Goal: Navigation & Orientation: Understand site structure

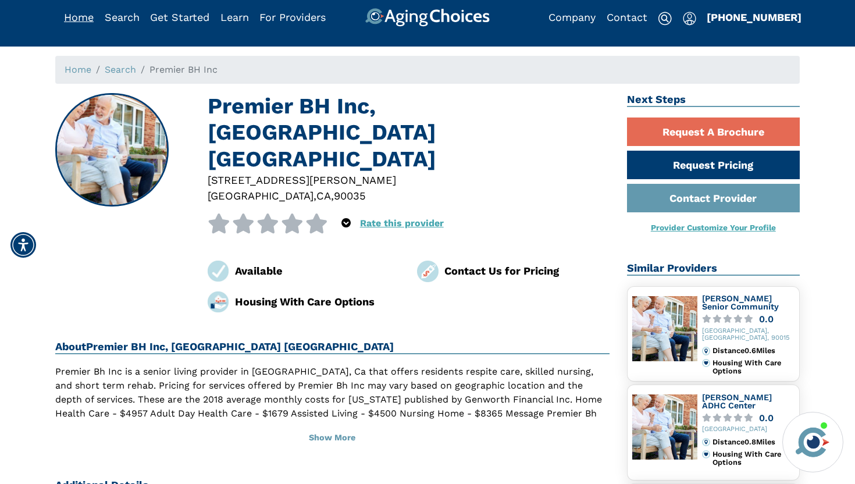
scroll to position [13, 0]
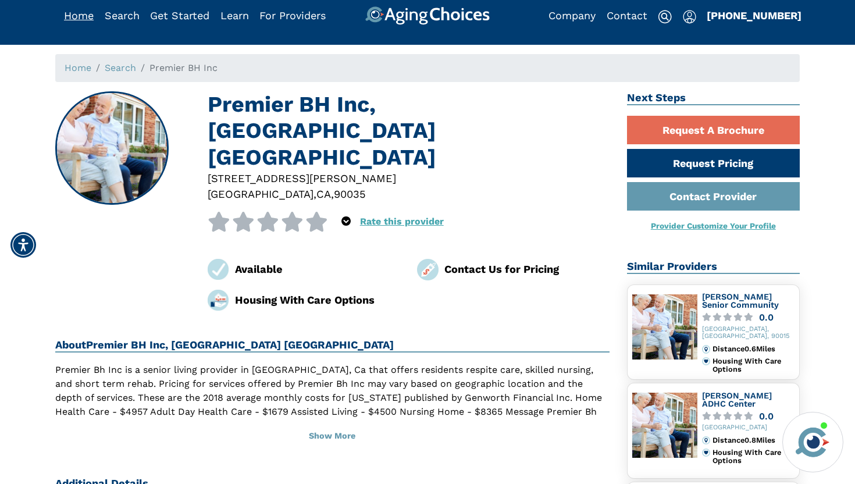
click at [83, 18] on link "Home" at bounding box center [79, 15] width 30 height 12
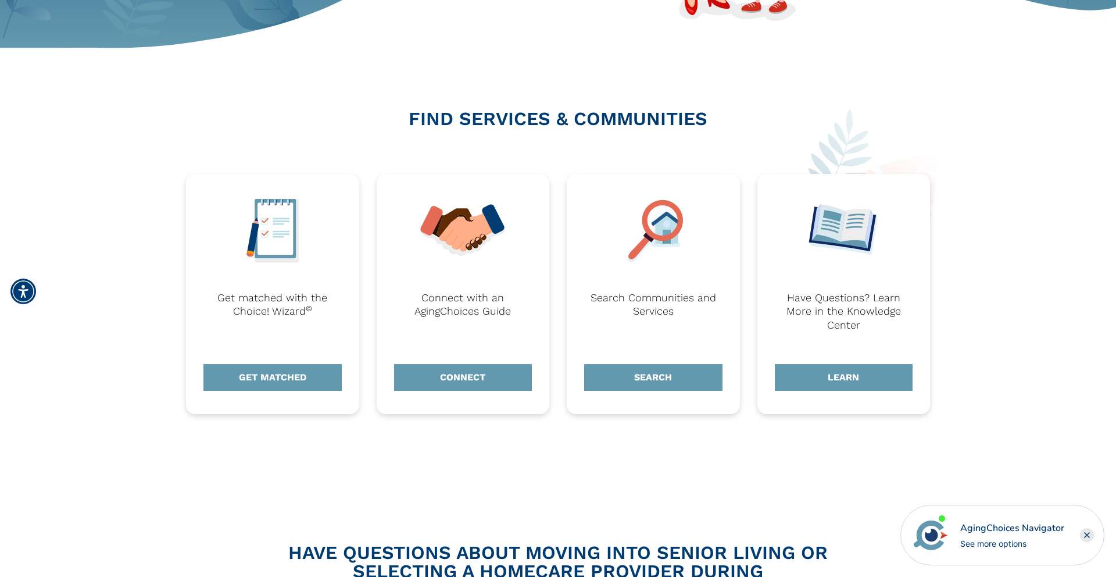
scroll to position [361, 0]
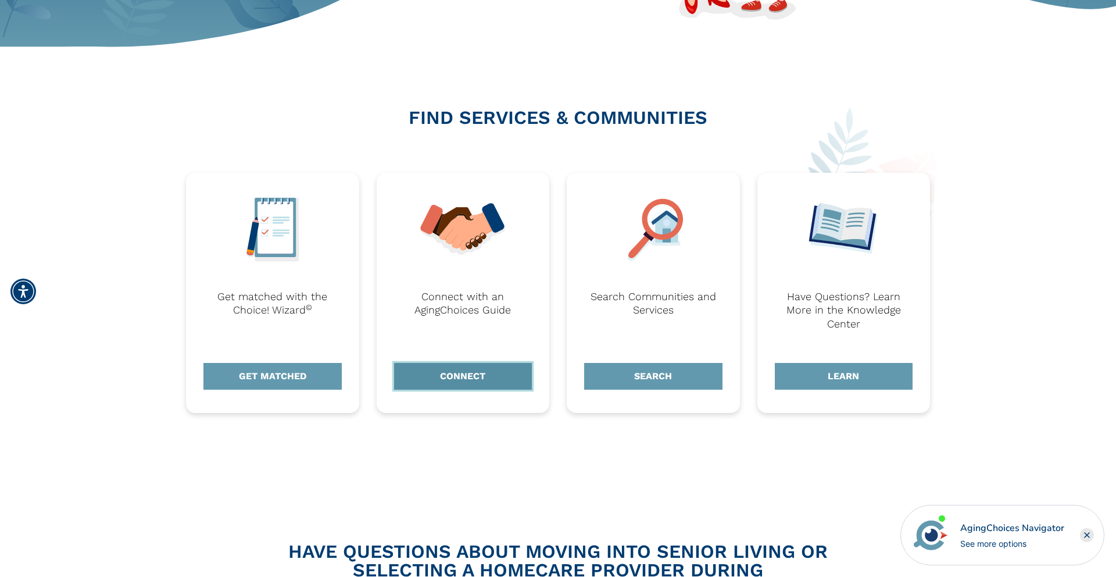
click at [492, 384] on link "CONNECT" at bounding box center [463, 376] width 138 height 27
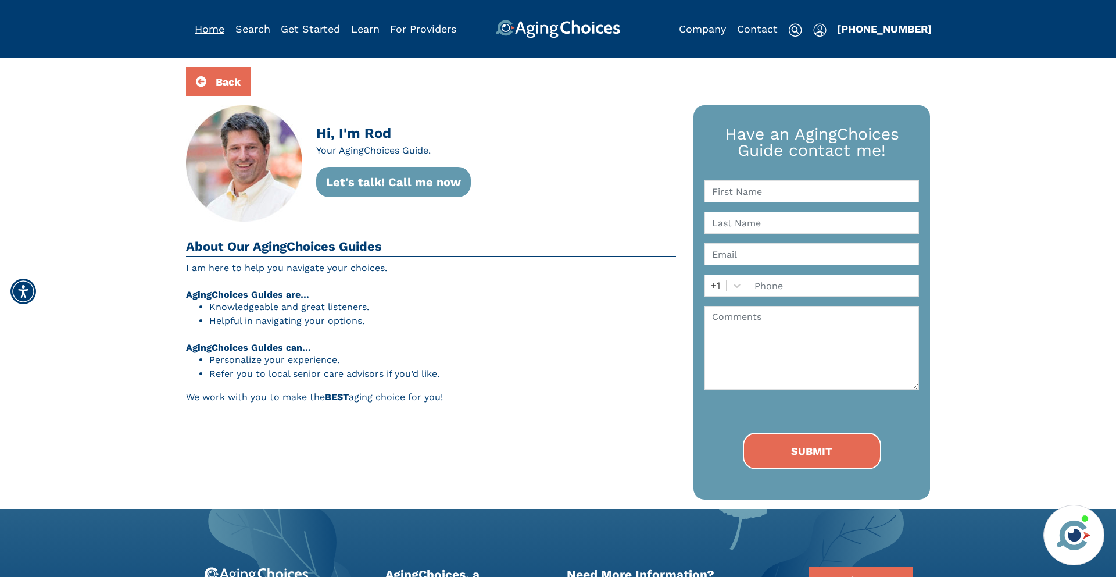
click at [210, 33] on link "Home" at bounding box center [210, 29] width 30 height 12
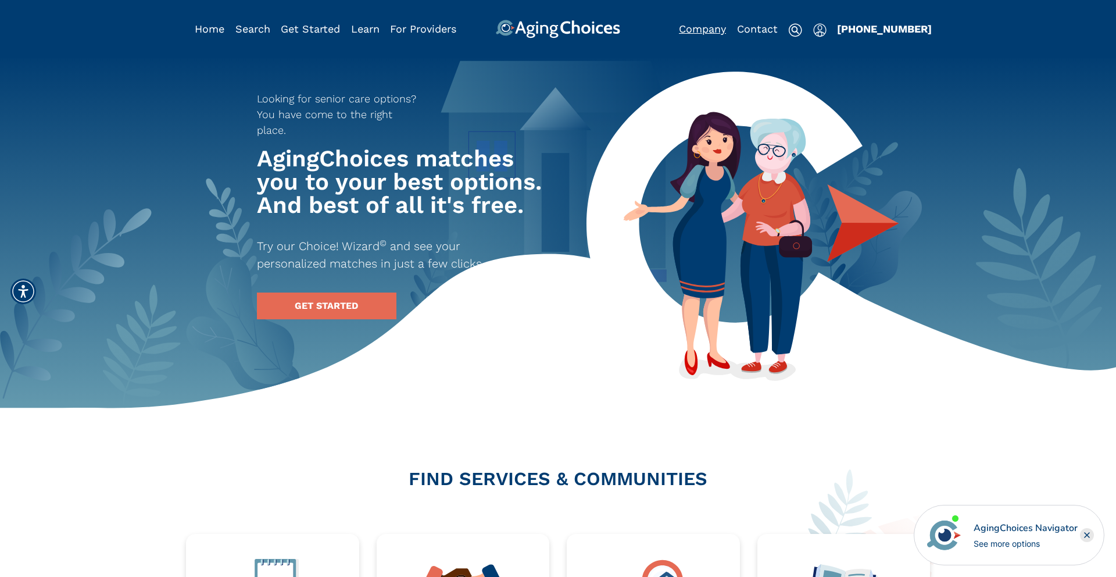
click at [719, 27] on link "Company" at bounding box center [702, 29] width 47 height 12
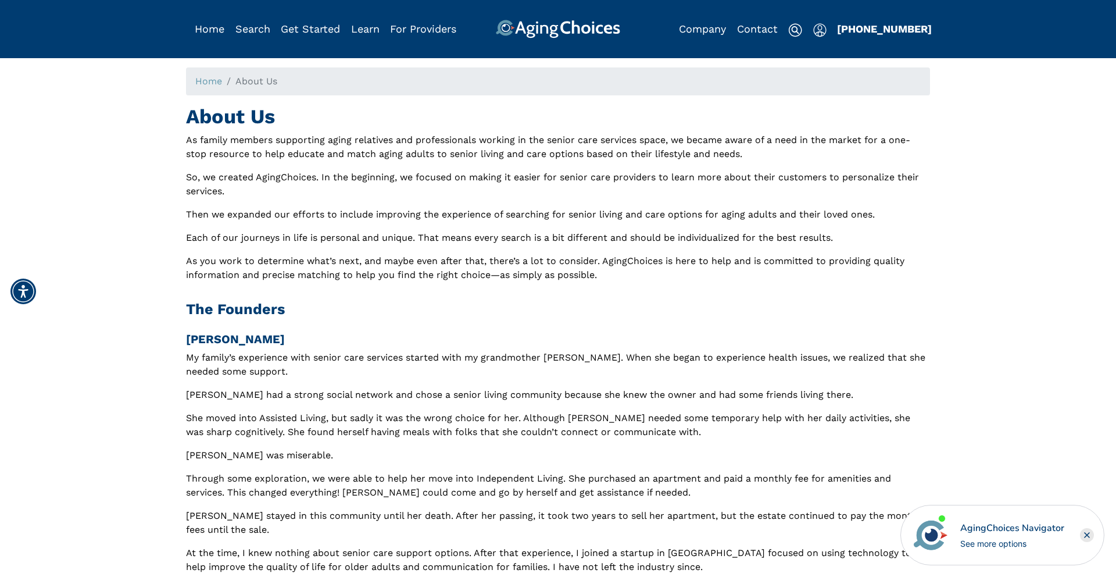
drag, startPoint x: 186, startPoint y: 341, endPoint x: 307, endPoint y: 358, distance: 122.2
click at [262, 344] on h3 "Terri Sullivan" at bounding box center [558, 339] width 744 height 14
copy h3 "Terri Sullivan"
click at [208, 27] on link "Home" at bounding box center [210, 29] width 30 height 12
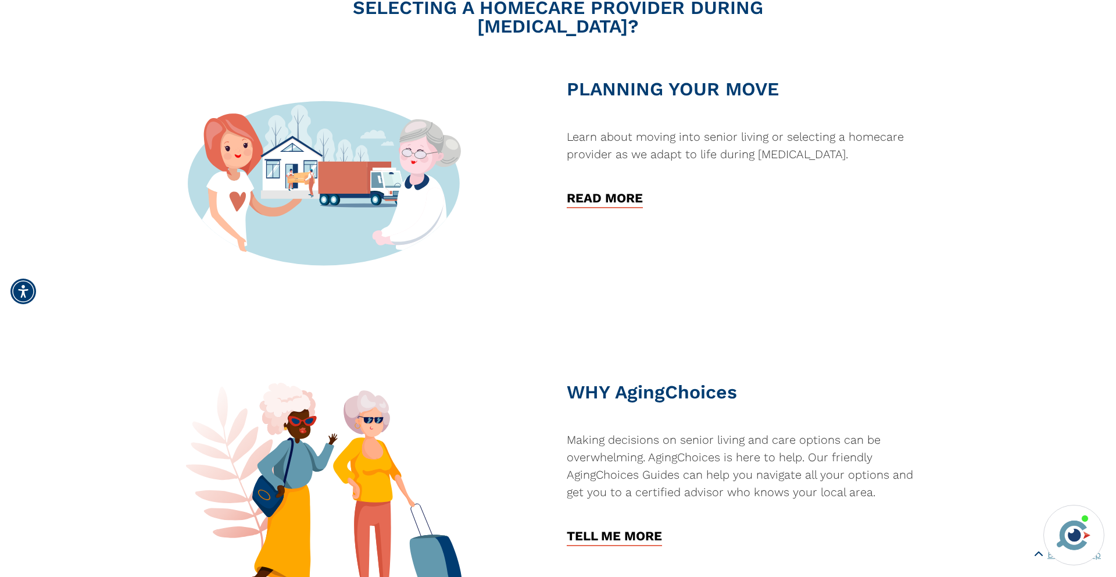
scroll to position [924, 0]
